Goal: Transaction & Acquisition: Purchase product/service

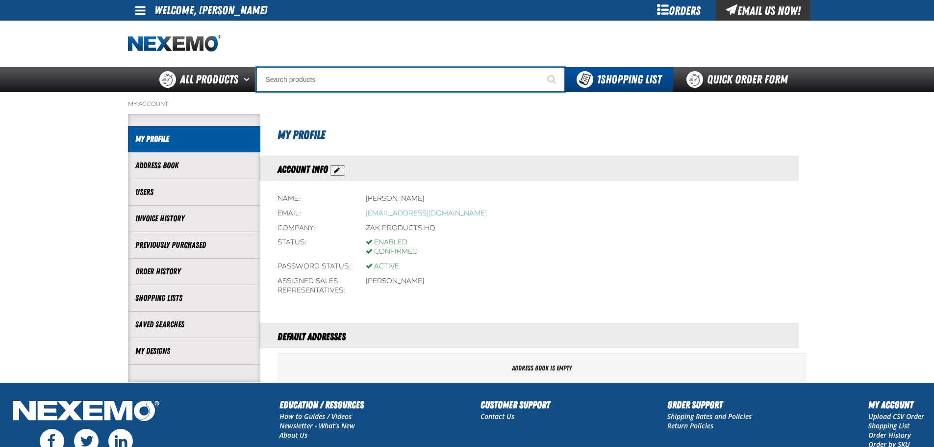
click at [303, 75] on input "Search" at bounding box center [410, 79] width 308 height 25
type input "R"
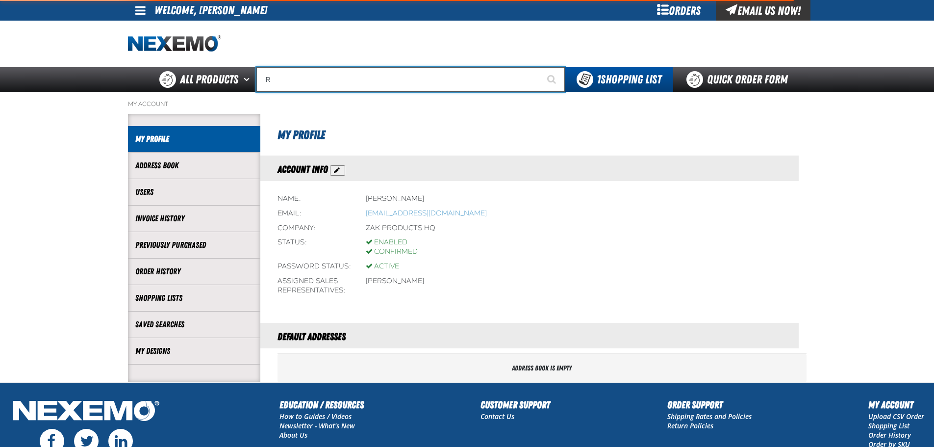
type input "ROADSIDE R"
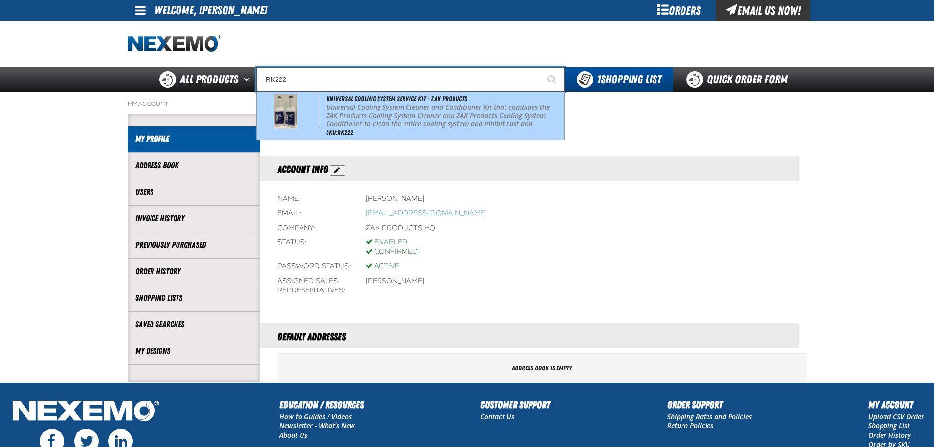
click at [350, 115] on p "Universal Cooling System Cleaner and Conditioner Kit that combines the ZAK Prod…" at bounding box center [444, 119] width 236 height 33
type input "Universal Cooling System Service Kit - ZAK Products"
